Goal: Transaction & Acquisition: Obtain resource

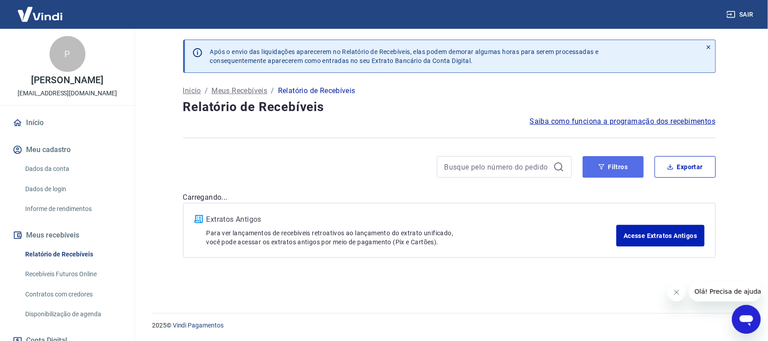
click at [630, 165] on button "Filtros" at bounding box center [613, 167] width 61 height 22
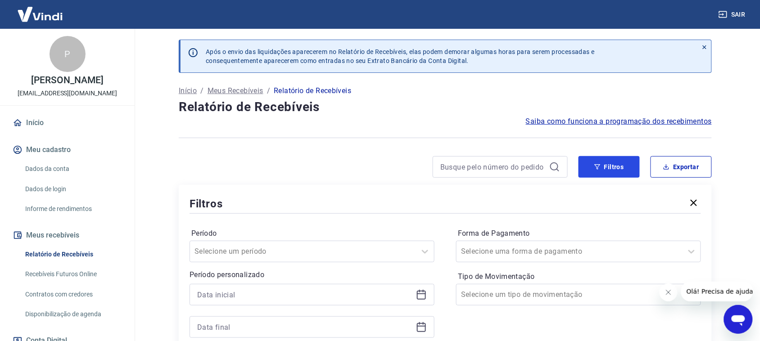
scroll to position [112, 0]
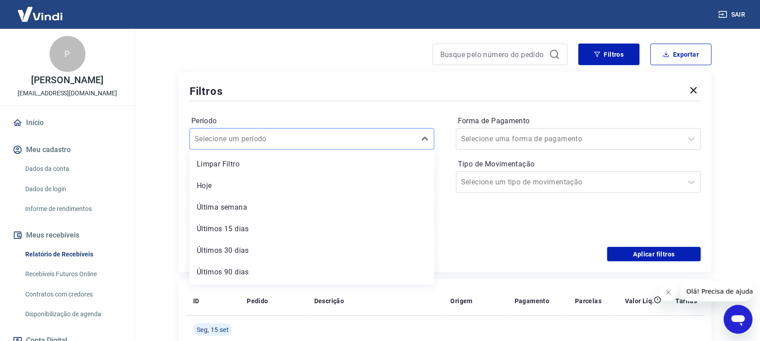
click at [380, 134] on div at bounding box center [302, 139] width 217 height 13
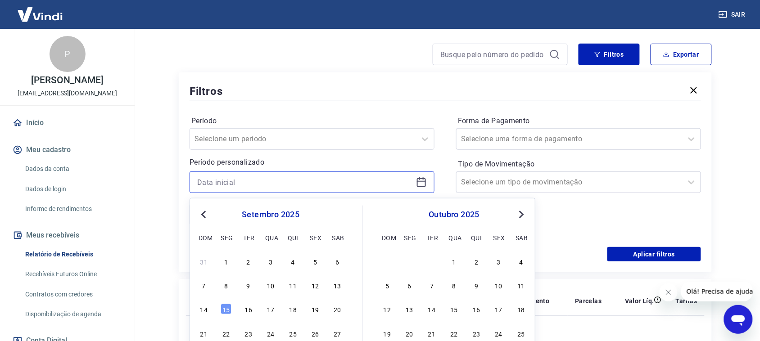
click at [369, 185] on input at bounding box center [304, 181] width 215 height 13
drag, startPoint x: 329, startPoint y: 181, endPoint x: 148, endPoint y: 167, distance: 181.9
click at [148, 167] on main "Após o envio das liquidações aparecerem no Relatório de Recebíveis, elas podem …" at bounding box center [444, 72] width 629 height 312
click at [288, 188] on input "[DATE]" at bounding box center [304, 181] width 215 height 13
drag, startPoint x: 260, startPoint y: 176, endPoint x: 132, endPoint y: 160, distance: 128.8
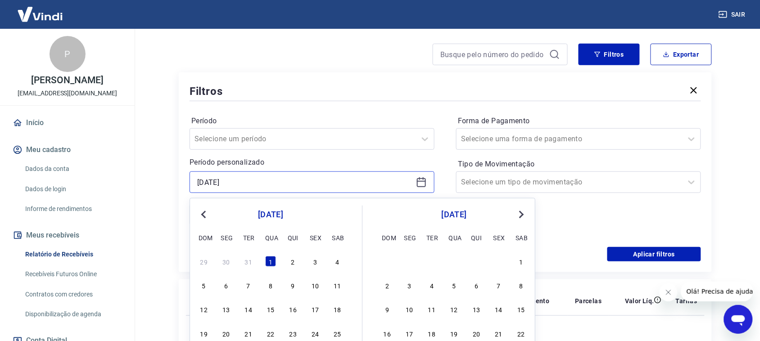
click at [136, 162] on main "Após o envio das liquidações aparecerem no Relatório de Recebíveis, elas podem …" at bounding box center [444, 72] width 629 height 312
type input "[DATE]"
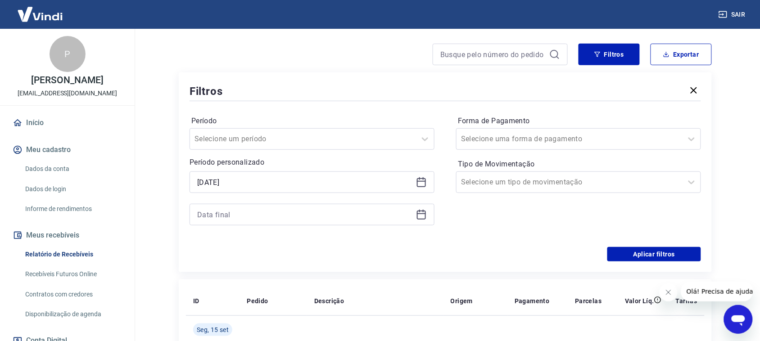
click at [229, 222] on div at bounding box center [311, 215] width 245 height 22
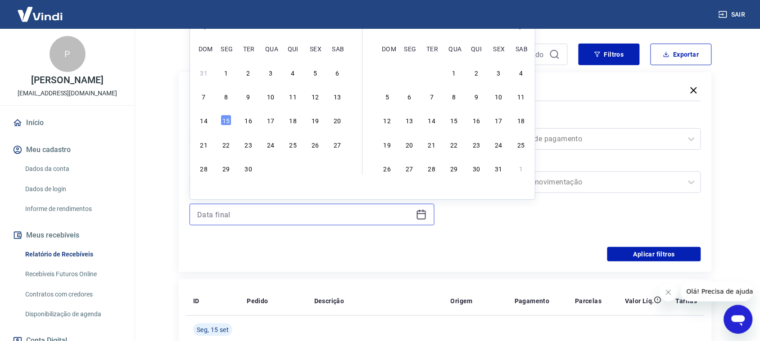
click at [231, 213] on input at bounding box center [304, 214] width 215 height 13
type input "[DATE]"
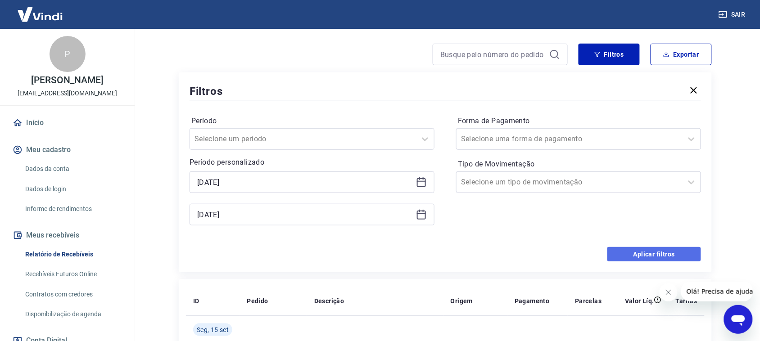
click at [640, 256] on button "Aplicar filtros" at bounding box center [654, 254] width 94 height 14
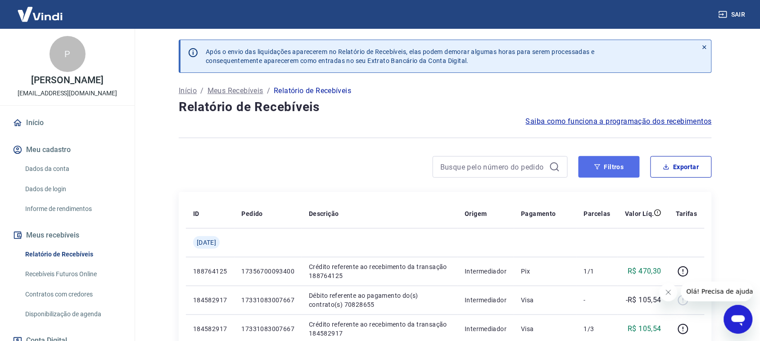
click at [608, 164] on button "Filtros" at bounding box center [608, 167] width 61 height 22
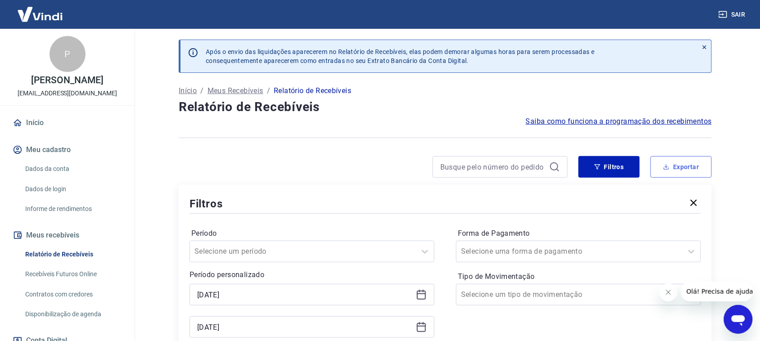
click at [691, 165] on button "Exportar" at bounding box center [680, 167] width 61 height 22
type input "[DATE]"
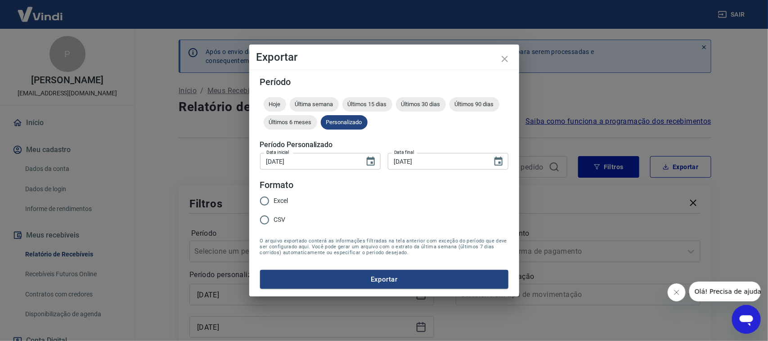
click at [264, 202] on input "Excel" at bounding box center [264, 201] width 19 height 19
radio input "true"
click at [315, 280] on button "Exportar" at bounding box center [384, 279] width 248 height 19
